Goal: Information Seeking & Learning: Compare options

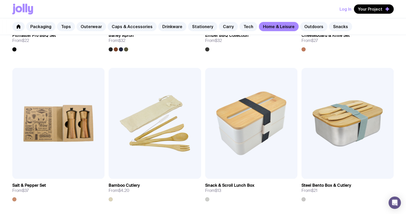
scroll to position [513, 0]
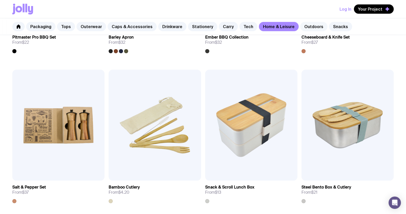
click at [302, 25] on link "Outdoors" at bounding box center [313, 26] width 27 height 9
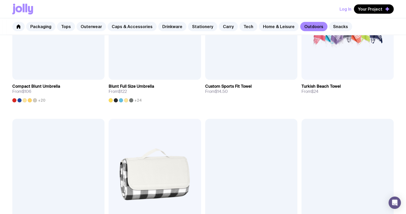
scroll to position [385, 0]
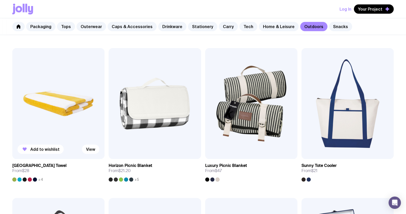
click at [61, 119] on img at bounding box center [58, 103] width 92 height 111
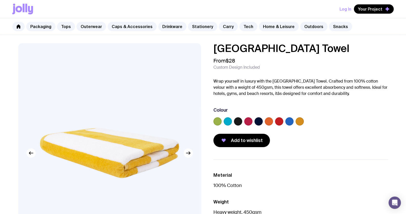
drag, startPoint x: 127, startPoint y: 0, endPoint x: 371, endPoint y: 65, distance: 252.6
click at [374, 69] on div "From $28 Custom Design Included" at bounding box center [300, 64] width 175 height 12
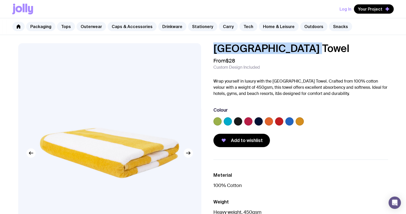
drag, startPoint x: 327, startPoint y: 51, endPoint x: 213, endPoint y: 48, distance: 114.8
click at [206, 48] on div "[GEOGRAPHIC_DATA] Towel From $28 Custom Design Included Wrap yourself in luxury…" at bounding box center [296, 95] width 183 height 104
copy h1 "[GEOGRAPHIC_DATA] Towel"
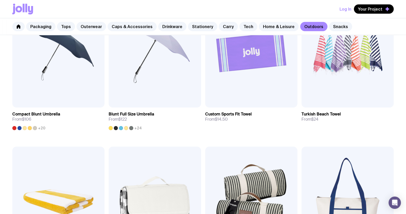
scroll to position [244, 0]
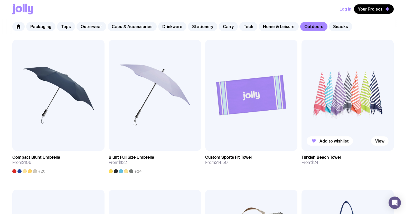
click at [345, 83] on img at bounding box center [347, 95] width 92 height 111
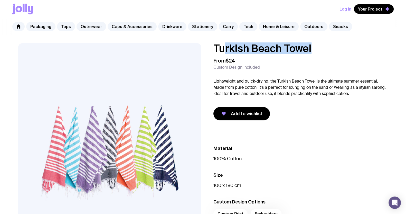
drag, startPoint x: 317, startPoint y: 48, endPoint x: 222, endPoint y: 48, distance: 94.5
click at [222, 48] on h1 "Turkish Beach Towel" at bounding box center [300, 48] width 175 height 10
click at [213, 46] on div "Turkish Beach Towel From $24 Custom Design Included Lightweight and quick-dryin…" at bounding box center [296, 81] width 183 height 77
drag, startPoint x: 213, startPoint y: 46, endPoint x: 322, endPoint y: 42, distance: 109.7
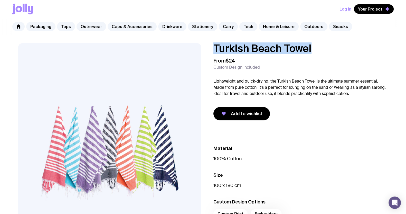
copy h1 "Turkish Beach Towel"
click at [265, 26] on link "Home & Leisure" at bounding box center [279, 26] width 40 height 9
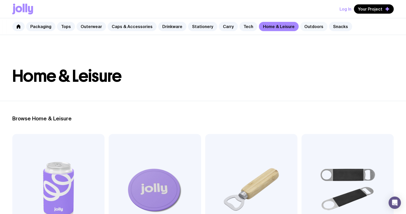
click at [305, 27] on link "Outdoors" at bounding box center [313, 26] width 27 height 9
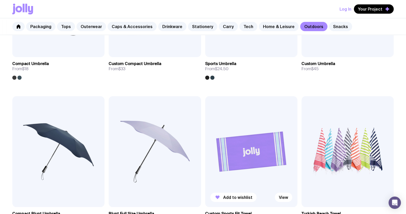
scroll to position [256, 0]
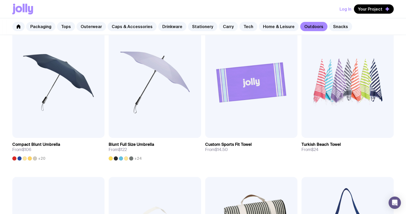
click at [219, 24] on link "Carry" at bounding box center [228, 26] width 19 height 9
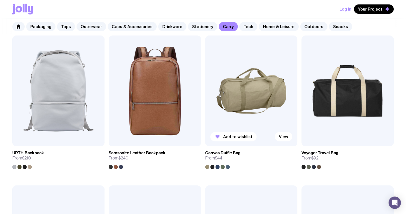
scroll to position [738, 0]
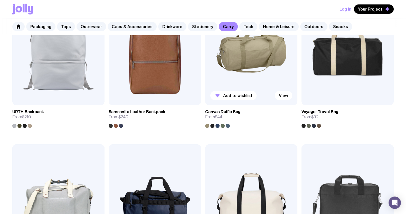
click at [252, 64] on img at bounding box center [251, 49] width 92 height 111
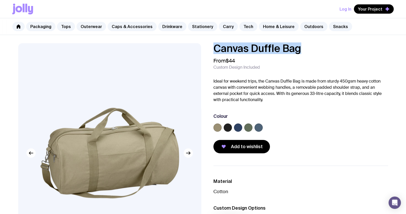
drag, startPoint x: 303, startPoint y: 45, endPoint x: 189, endPoint y: 51, distance: 113.9
click at [189, 51] on div "Canvas Duffle Bag From $44 Custom Design Included Ideal for weekend trips, the …" at bounding box center [203, 172] width 394 height 258
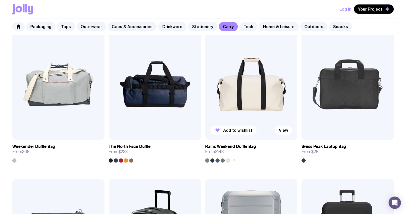
scroll to position [821, 0]
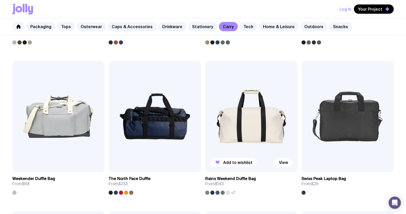
click at [253, 88] on img at bounding box center [251, 116] width 92 height 111
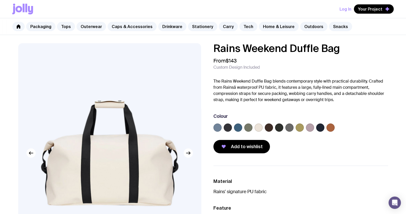
drag, startPoint x: 337, startPoint y: 47, endPoint x: 210, endPoint y: 46, distance: 127.1
click at [210, 46] on div "Rains Weekend Duffle Bag From $143 Custom Design Included The Rains Weekend Duf…" at bounding box center [296, 98] width 183 height 110
copy h1 "Rains Weekend Duffle Bag"
click at [190, 25] on link "Stationery" at bounding box center [202, 26] width 29 height 9
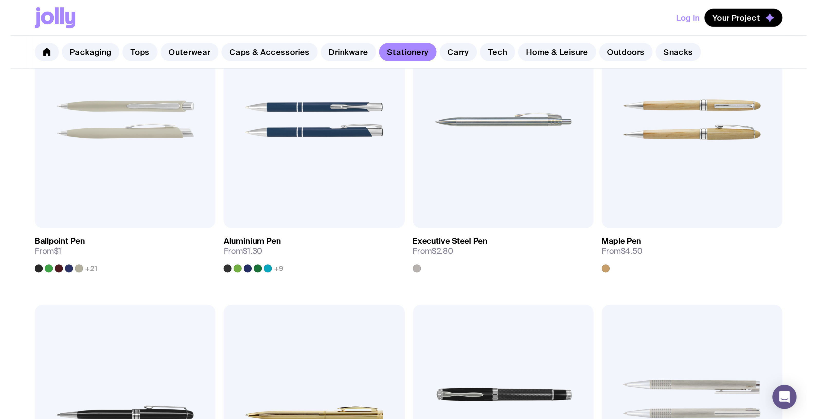
scroll to position [128, 0]
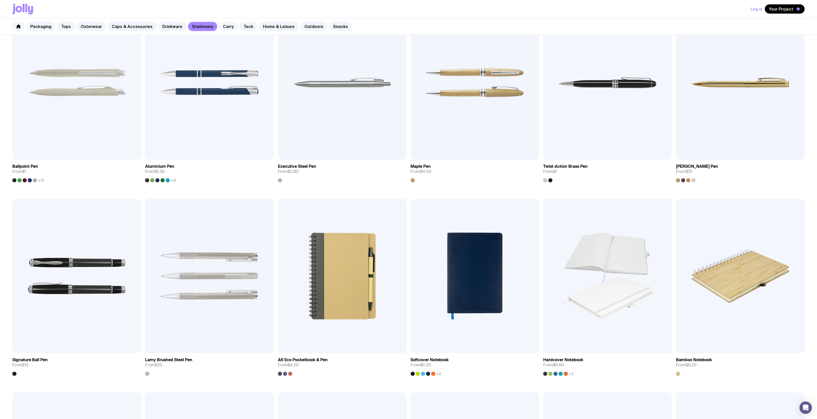
click at [227, 24] on link "Carry" at bounding box center [228, 26] width 19 height 9
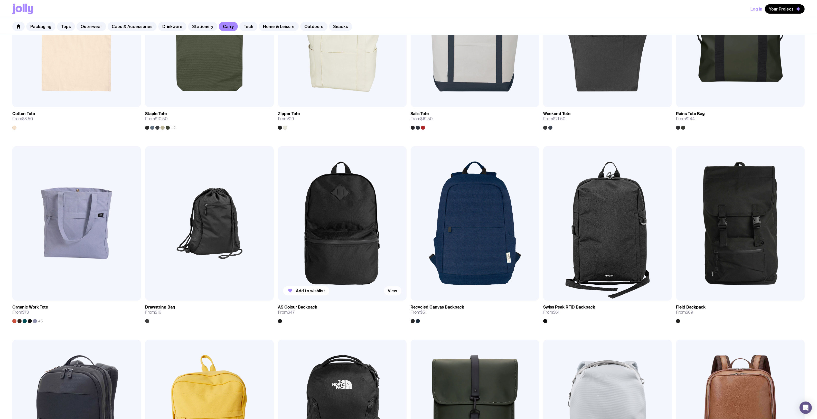
scroll to position [193, 0]
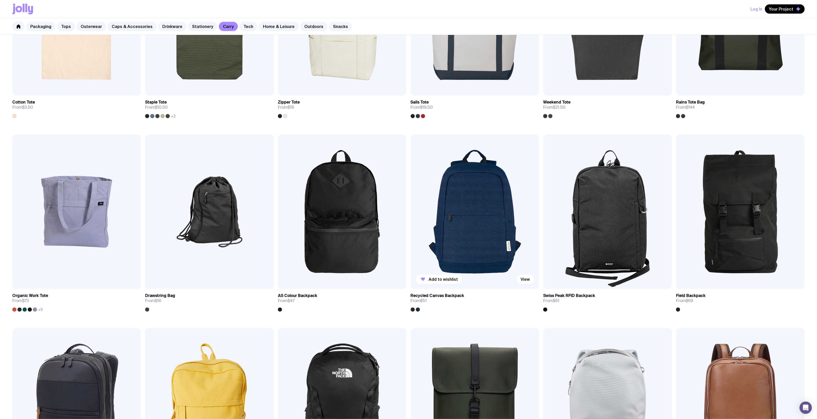
click at [406, 213] on img at bounding box center [474, 212] width 129 height 154
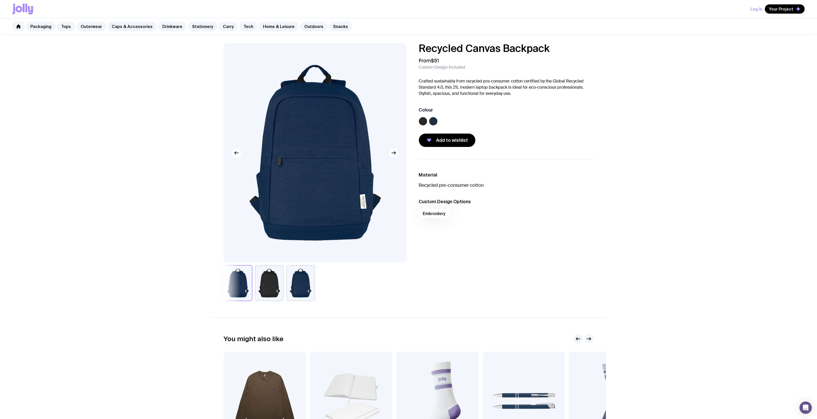
drag, startPoint x: 514, startPoint y: 53, endPoint x: 420, endPoint y: 50, distance: 93.2
click at [406, 50] on div "Recycled Canvas Backpack From $51 Custom Design Included Crafted sustainably fr…" at bounding box center [501, 95] width 183 height 104
copy h1 "Recycled Canvas Backpack"
click at [406, 119] on label at bounding box center [433, 121] width 8 height 8
click at [0, 0] on input "radio" at bounding box center [0, 0] width 0 height 0
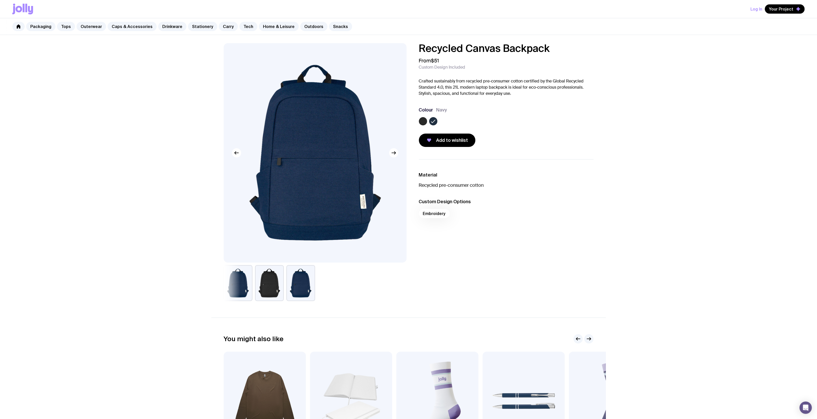
click at [139, 110] on div "Recycled Canvas Backpack From $51 Custom Design Included Crafted sustainably fr…" at bounding box center [408, 266] width 817 height 462
